Goal: Information Seeking & Learning: Learn about a topic

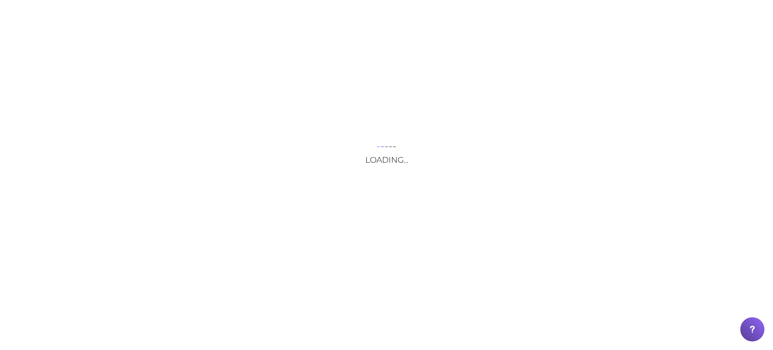
drag, startPoint x: 131, startPoint y: 13, endPoint x: 153, endPoint y: 17, distance: 22.6
click at [131, 14] on div "Loading..." at bounding box center [386, 175] width 773 height 350
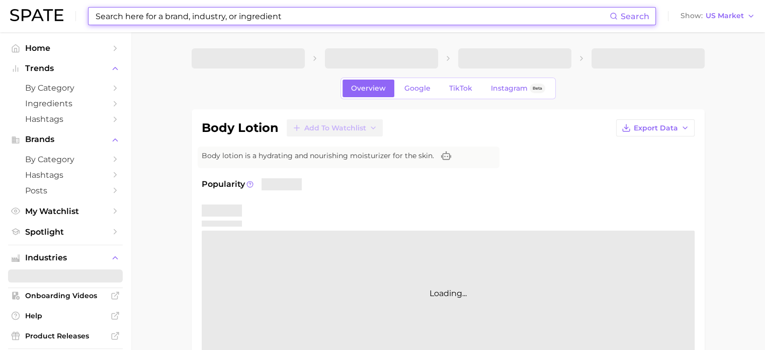
click at [172, 19] on input at bounding box center [352, 16] width 515 height 17
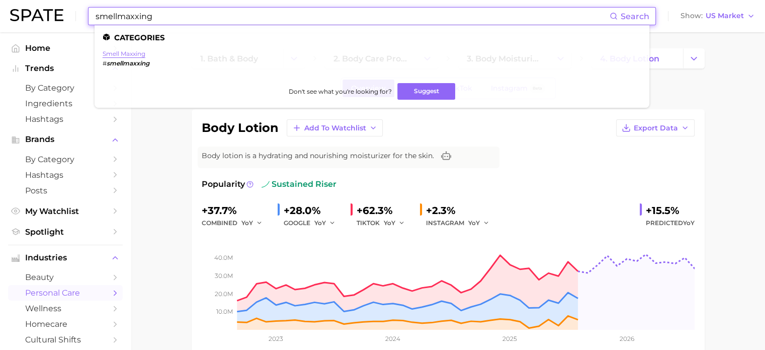
type input "smellmaxxing"
click at [135, 54] on link "smell maxxing" at bounding box center [124, 54] width 43 height 8
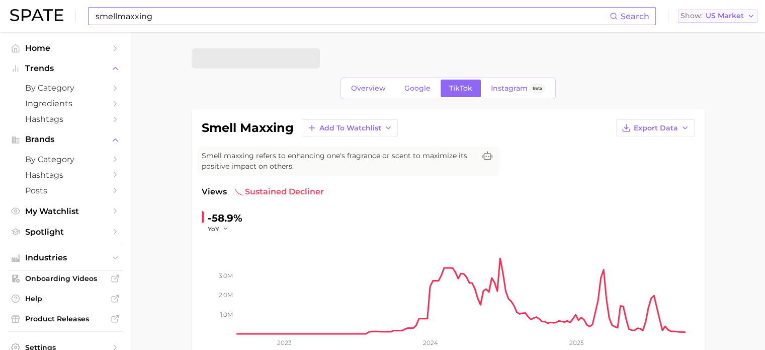
click at [709, 19] on span "US Market" at bounding box center [725, 16] width 38 height 6
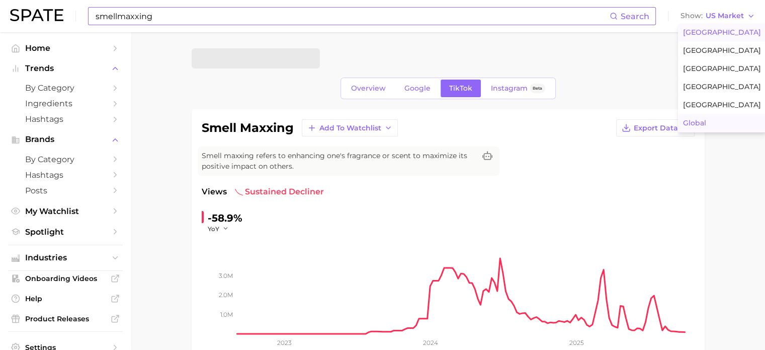
click at [700, 116] on button "Global" at bounding box center [722, 123] width 88 height 18
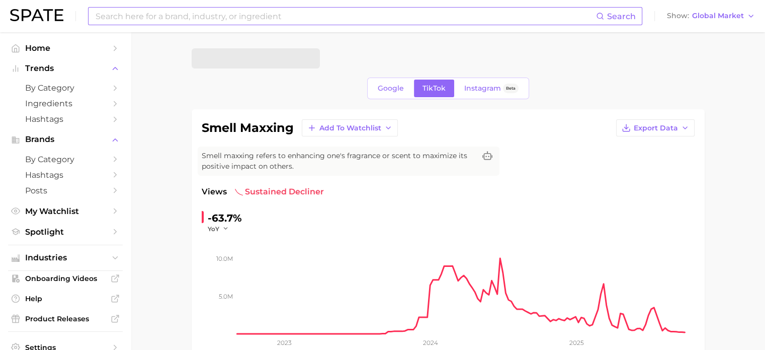
scroll to position [50, 0]
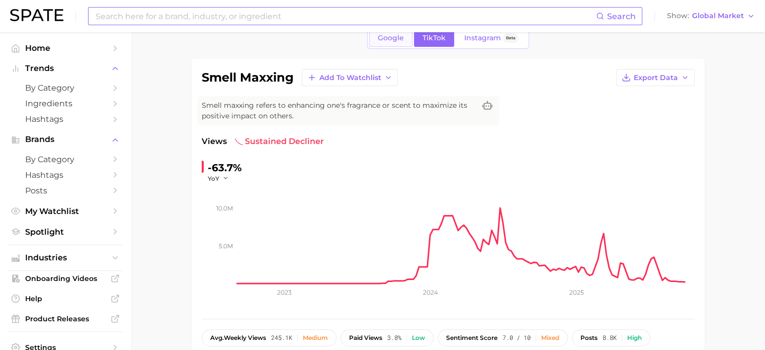
click at [396, 42] on link "Google" at bounding box center [390, 38] width 43 height 18
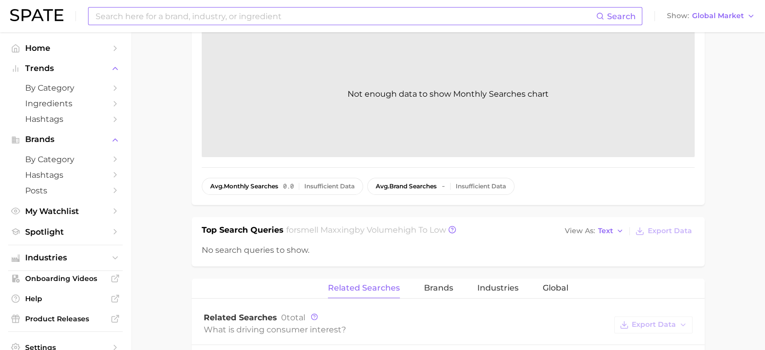
scroll to position [50, 0]
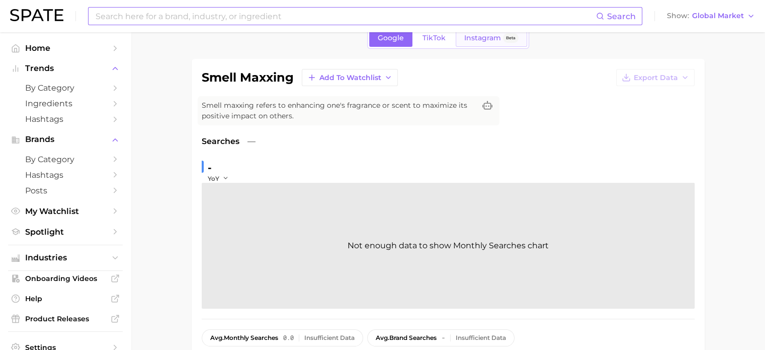
click at [479, 42] on link "Instagram Beta" at bounding box center [491, 38] width 71 height 18
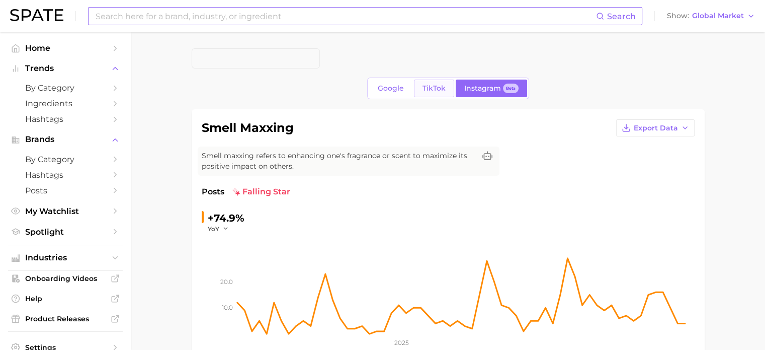
click at [435, 87] on span "TikTok" at bounding box center [434, 88] width 23 height 9
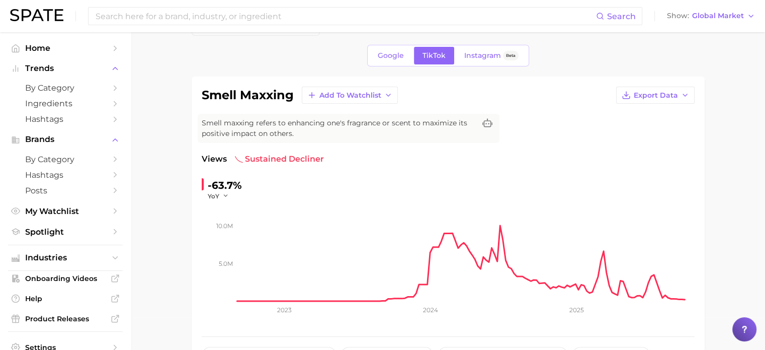
scroll to position [50, 0]
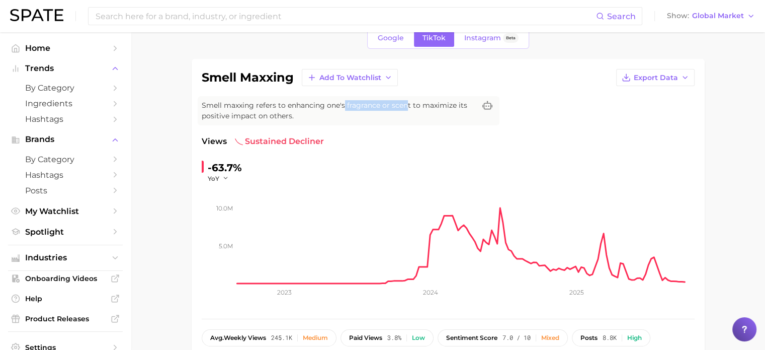
drag, startPoint x: 345, startPoint y: 103, endPoint x: 407, endPoint y: 109, distance: 62.7
click at [407, 109] on span "Smell maxxing refers to enhancing one's fragrance or scent to maximize its posi…" at bounding box center [339, 110] width 274 height 21
click at [410, 115] on span "Smell maxxing refers to enhancing one's fragrance or scent to maximize its posi…" at bounding box center [339, 110] width 274 height 21
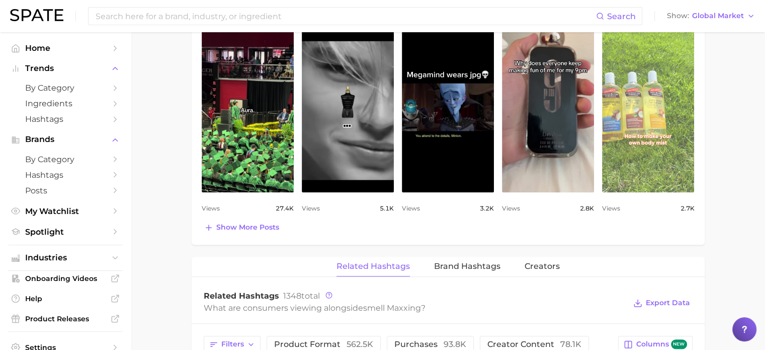
scroll to position [604, 0]
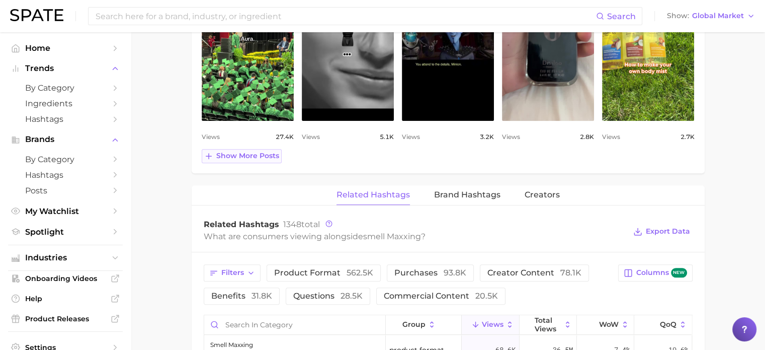
click at [264, 160] on button "Show more posts" at bounding box center [242, 156] width 80 height 14
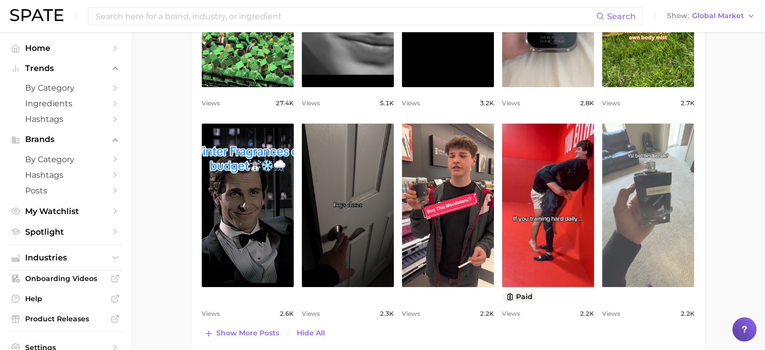
scroll to position [654, 0]
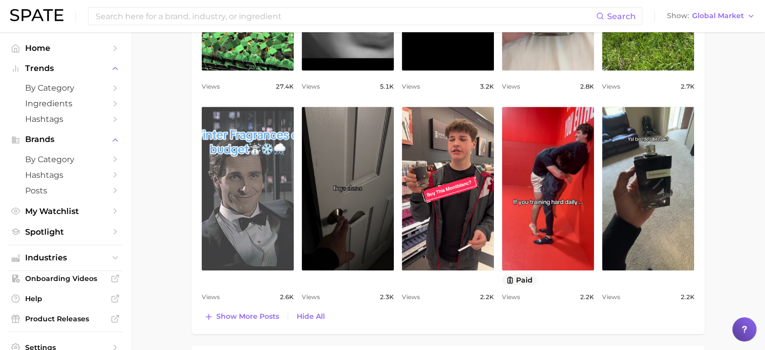
click at [257, 161] on link "view post on TikTok" at bounding box center [248, 189] width 92 height 164
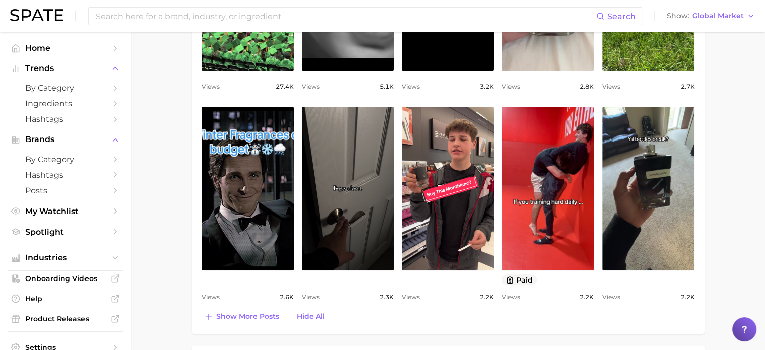
scroll to position [704, 0]
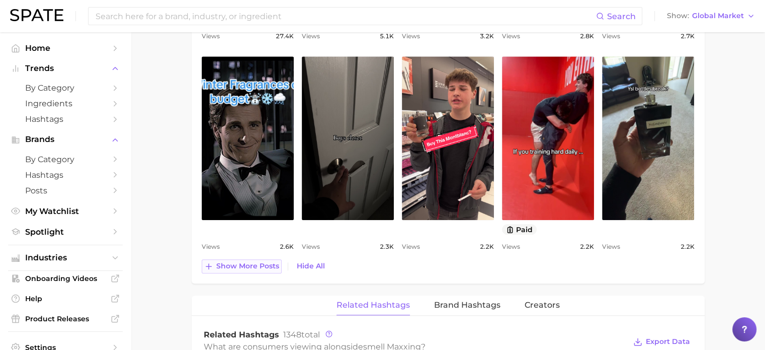
click at [265, 266] on span "Show more posts" at bounding box center [247, 266] width 63 height 9
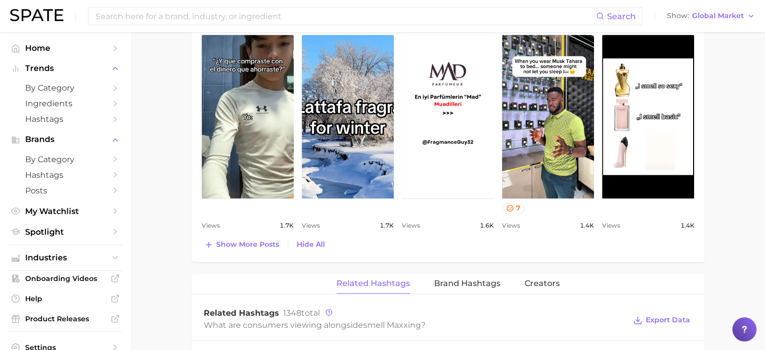
scroll to position [956, 0]
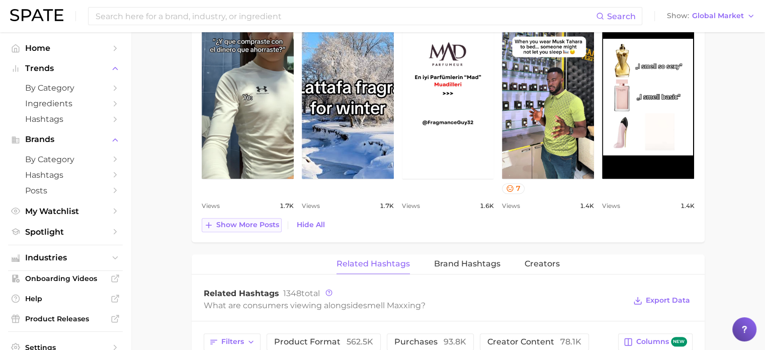
click at [256, 222] on span "Show more posts" at bounding box center [247, 224] width 63 height 9
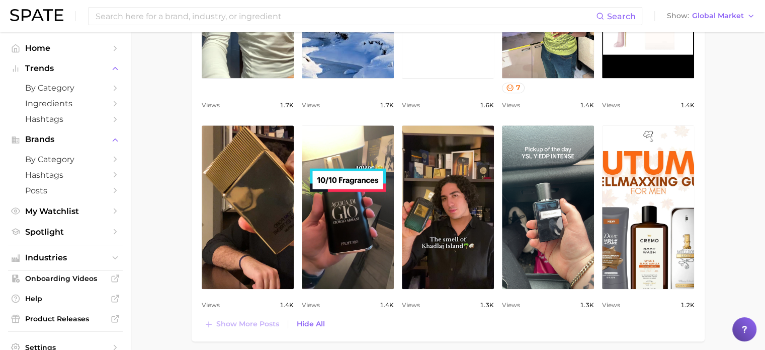
scroll to position [1107, 0]
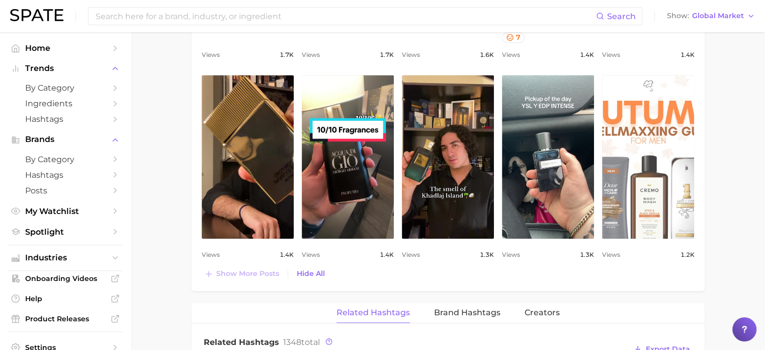
click at [660, 172] on link "view post on TikTok" at bounding box center [648, 157] width 92 height 164
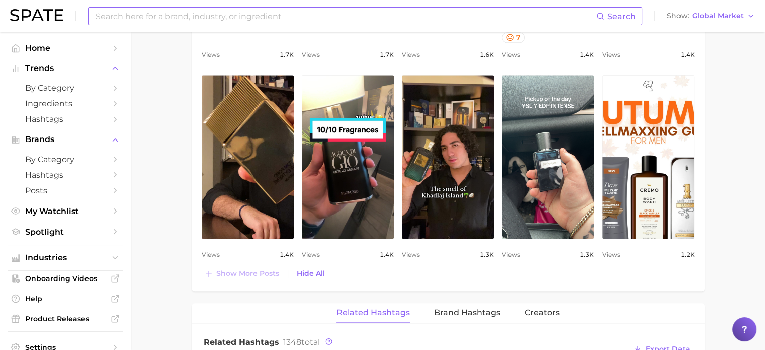
click at [200, 12] on input at bounding box center [346, 16] width 502 height 17
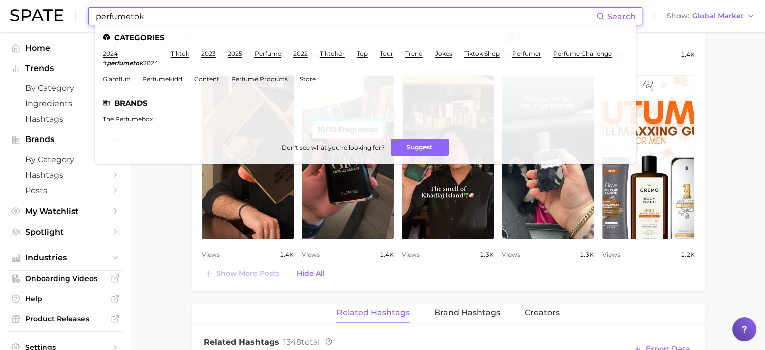
type input "perfumetok"
click at [134, 64] on em "perfumetok" at bounding box center [125, 63] width 37 height 8
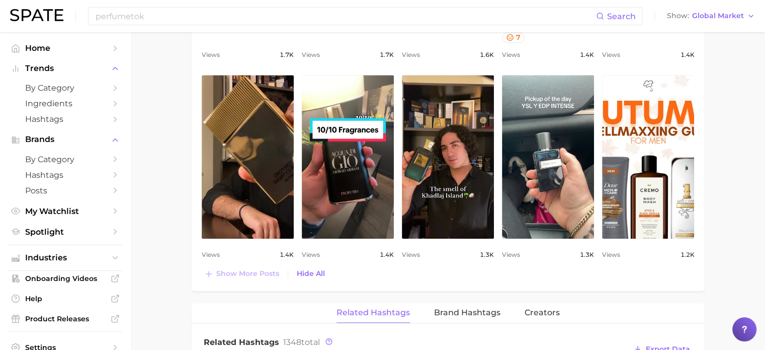
scroll to position [1308, 0]
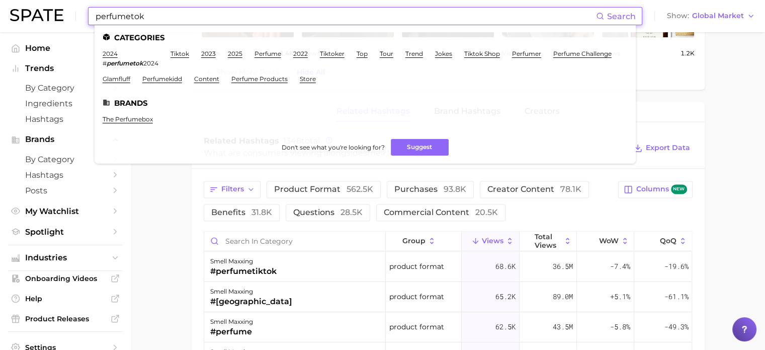
click at [117, 14] on input "perfumetok" at bounding box center [346, 16] width 502 height 17
click at [169, 16] on input "perfumetok" at bounding box center [346, 16] width 502 height 17
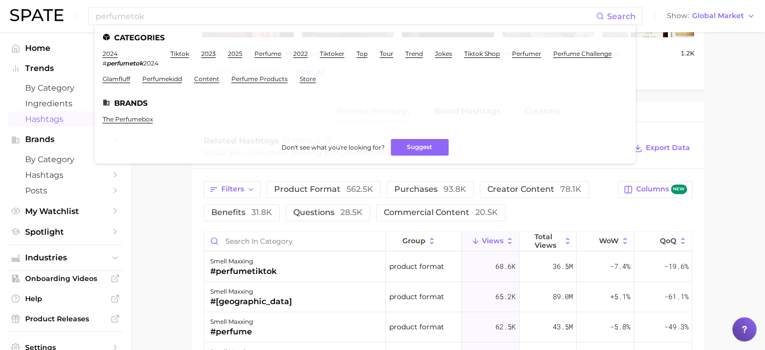
click at [60, 120] on span "Hashtags" at bounding box center [65, 119] width 81 height 10
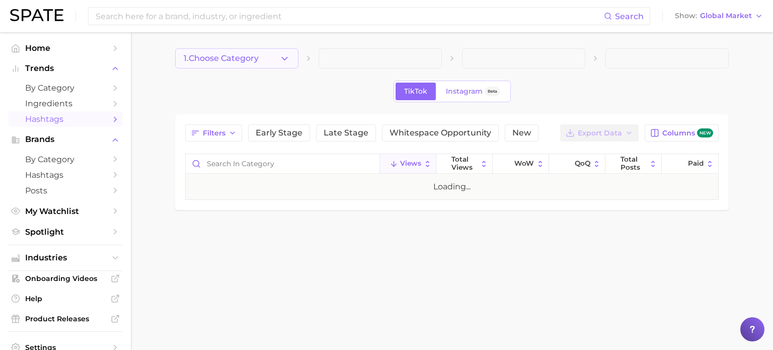
click at [259, 58] on span "1. Choose Category" at bounding box center [221, 58] width 75 height 9
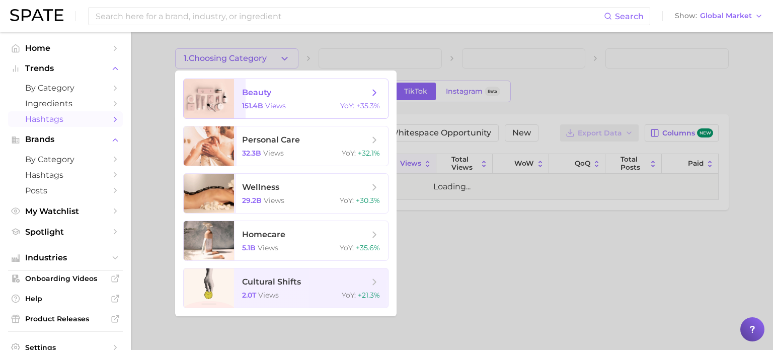
click at [343, 96] on span "beauty" at bounding box center [305, 92] width 127 height 11
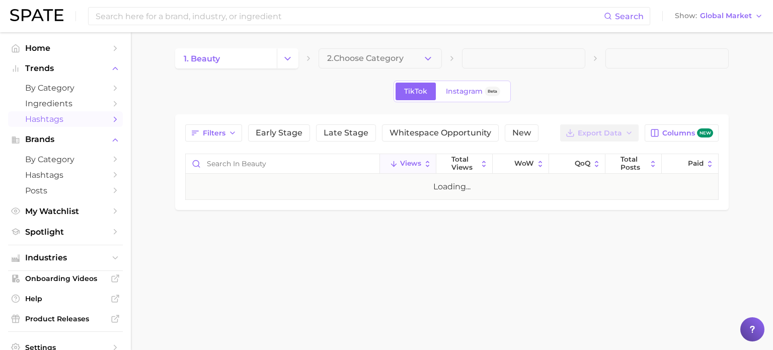
click at [376, 58] on span "2. Choose Category" at bounding box center [365, 58] width 76 height 9
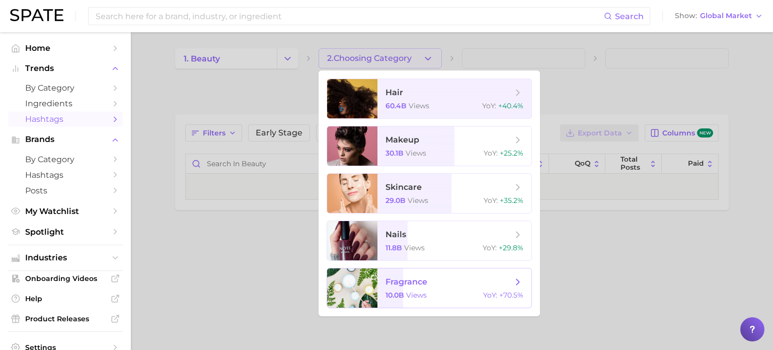
click at [427, 289] on span "fragrance 10.0b views YoY : +70.5%" at bounding box center [454, 287] width 154 height 39
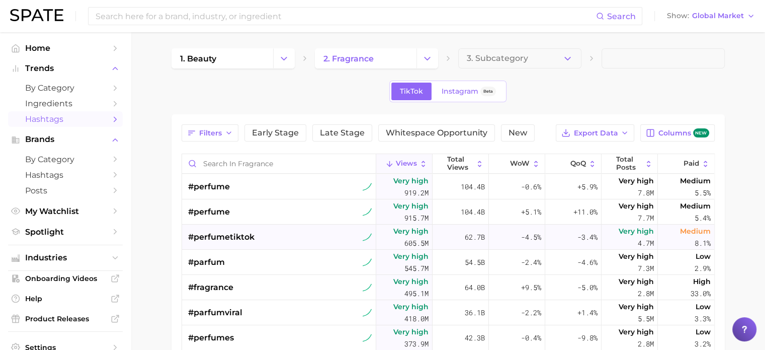
click at [273, 233] on div "#perfumetiktok" at bounding box center [280, 236] width 184 height 25
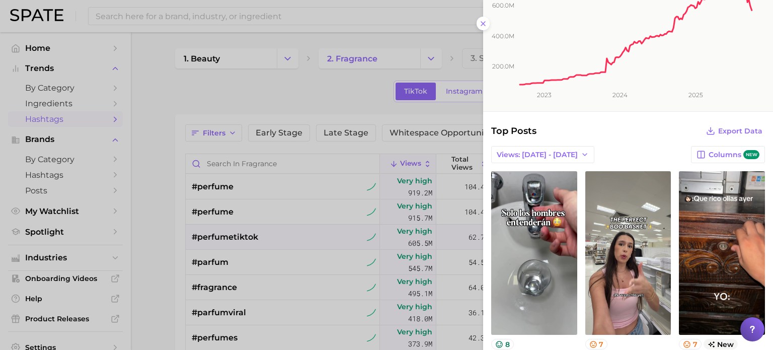
scroll to position [151, 0]
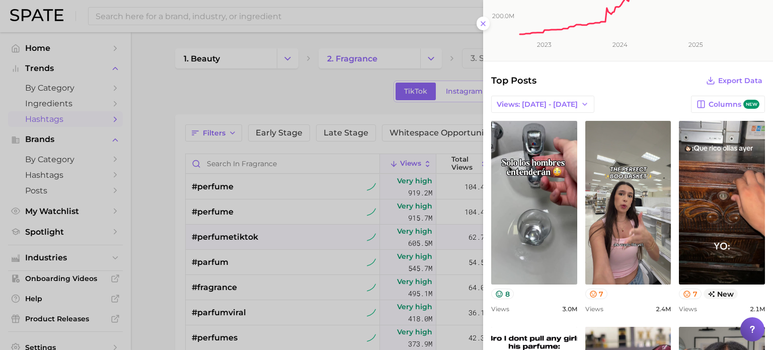
click at [229, 142] on div at bounding box center [386, 175] width 773 height 350
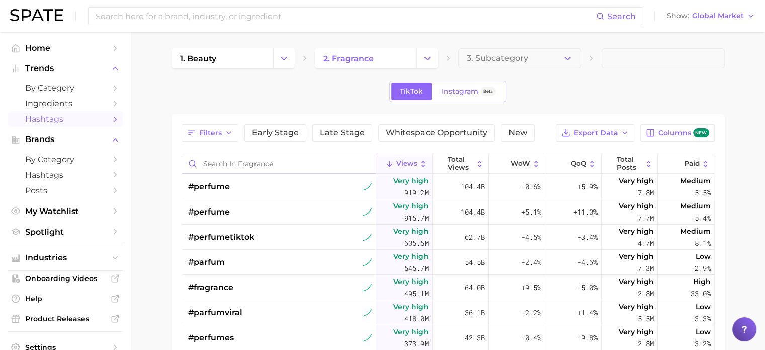
click at [234, 158] on input "Search in fragrance" at bounding box center [279, 163] width 194 height 19
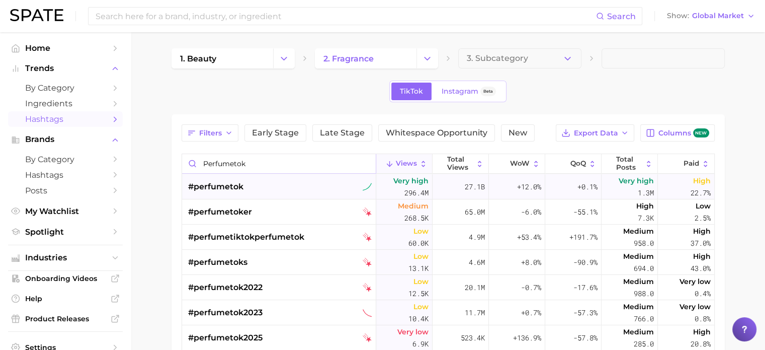
type input "perfumetok"
click at [289, 185] on div "#perfumetok" at bounding box center [280, 186] width 184 height 25
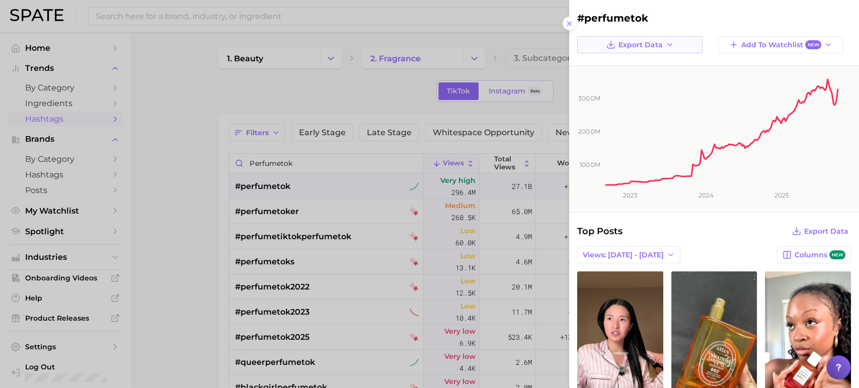
click at [669, 43] on icon "button" at bounding box center [670, 45] width 8 height 8
click at [664, 82] on span "Time Series Image" at bounding box center [642, 81] width 67 height 9
click at [649, 19] on h2 "#perfumetok" at bounding box center [714, 18] width 274 height 12
drag, startPoint x: 646, startPoint y: 17, endPoint x: 578, endPoint y: 18, distance: 67.9
click at [578, 18] on h2 "#perfumetok" at bounding box center [714, 18] width 274 height 12
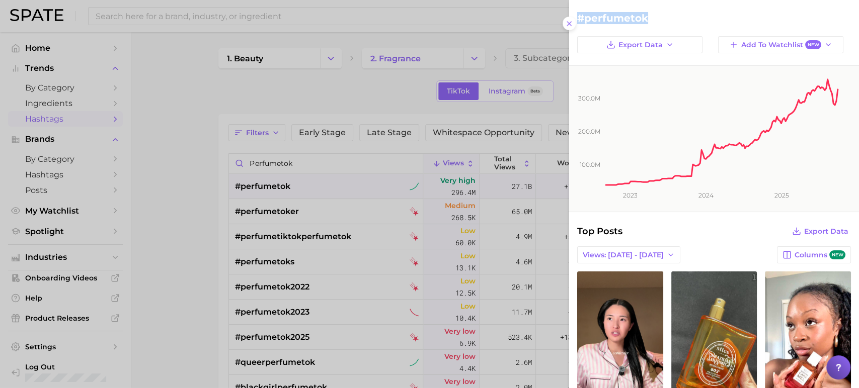
copy h2 "#perfumetok"
click at [563, 23] on button at bounding box center [570, 24] width 14 height 14
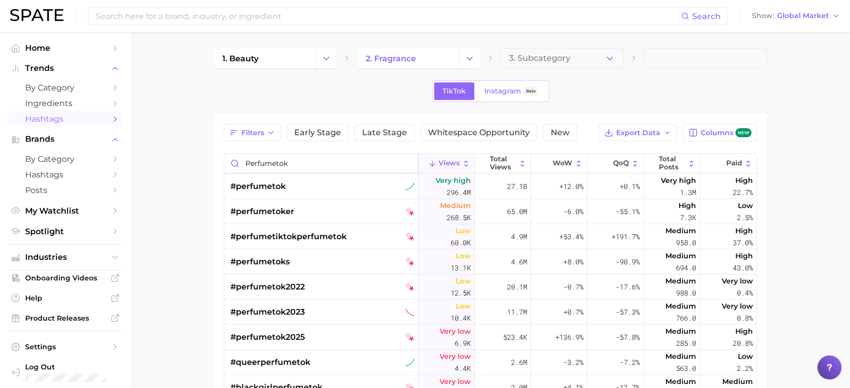
click at [408, 165] on input "perfumetok" at bounding box center [321, 163] width 194 height 19
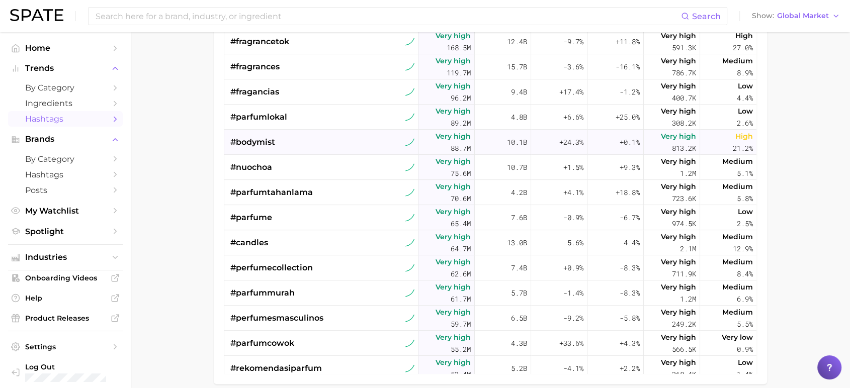
scroll to position [159, 0]
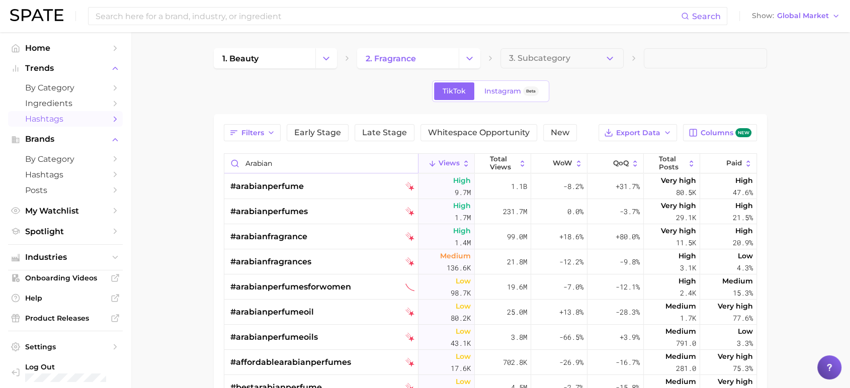
type input "arabian"
drag, startPoint x: 190, startPoint y: 11, endPoint x: 321, endPoint y: 24, distance: 132.0
click at [190, 11] on input at bounding box center [388, 16] width 587 height 17
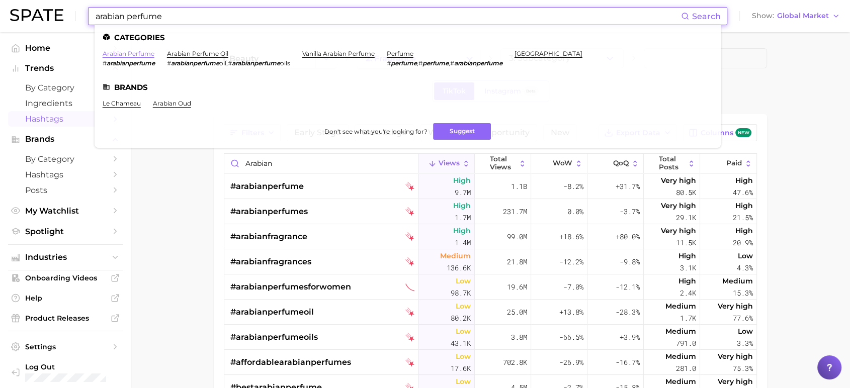
type input "arabian perfume"
click at [137, 53] on link "arabian perfume" at bounding box center [129, 54] width 52 height 8
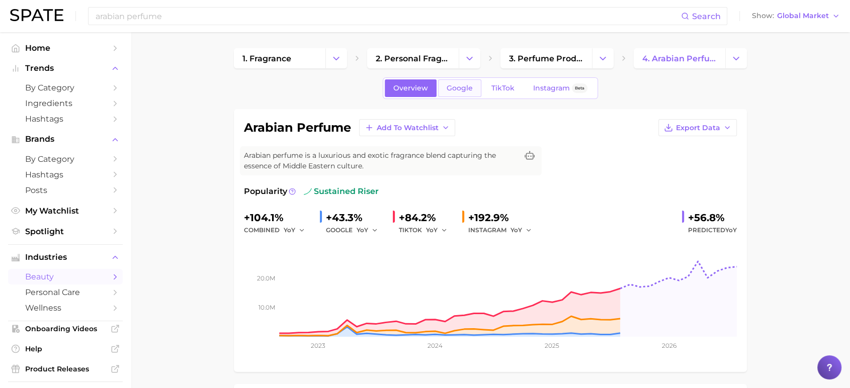
click at [467, 86] on span "Google" at bounding box center [460, 88] width 26 height 9
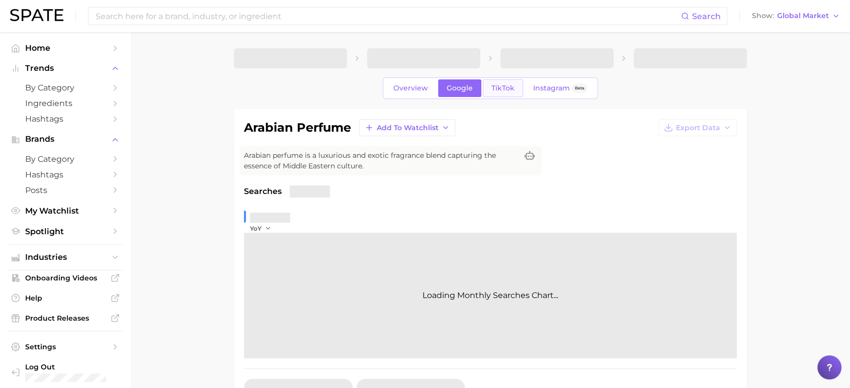
click at [499, 88] on span "TikTok" at bounding box center [503, 88] width 23 height 9
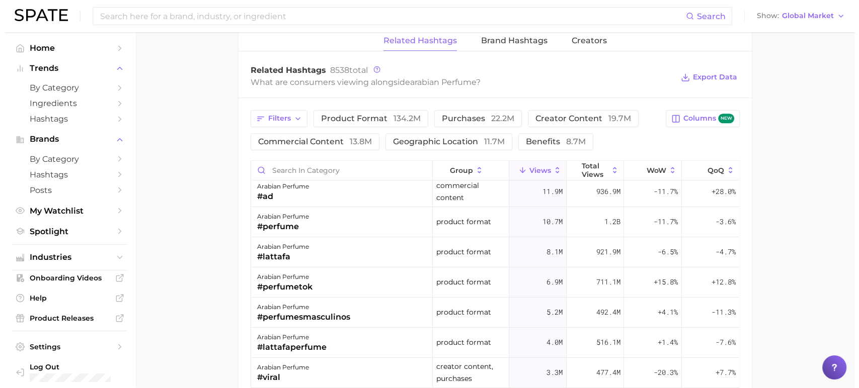
scroll to position [112, 0]
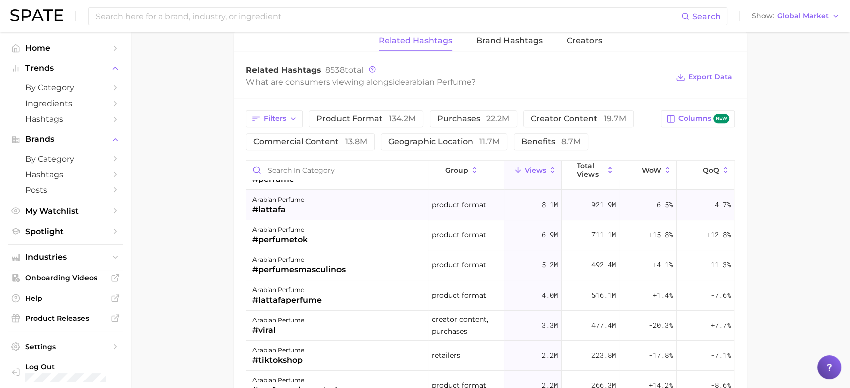
click at [284, 212] on div "#lattafa" at bounding box center [279, 210] width 52 height 12
